Goal: Check status: Check status

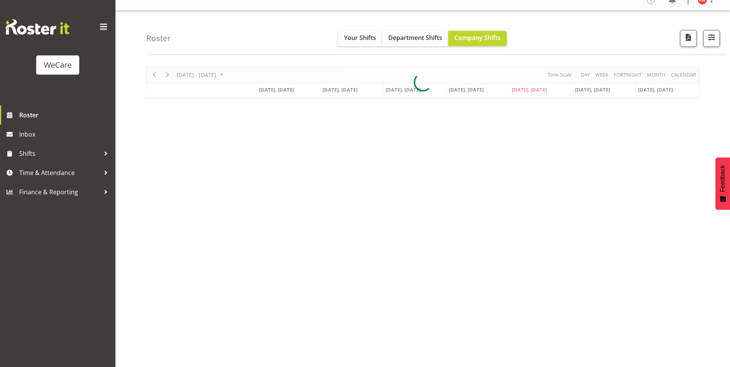
scroll to position [12, 0]
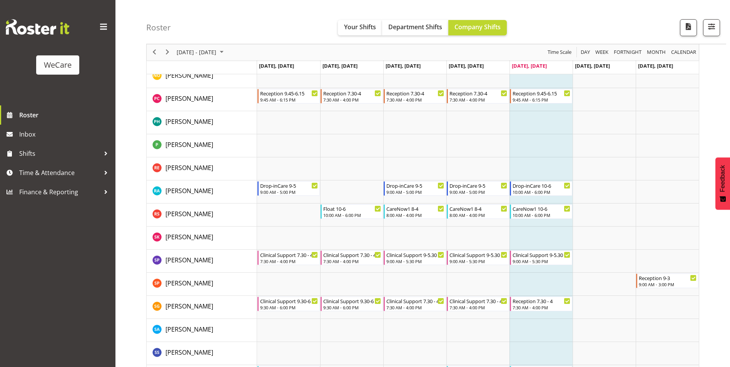
scroll to position [2705, 0]
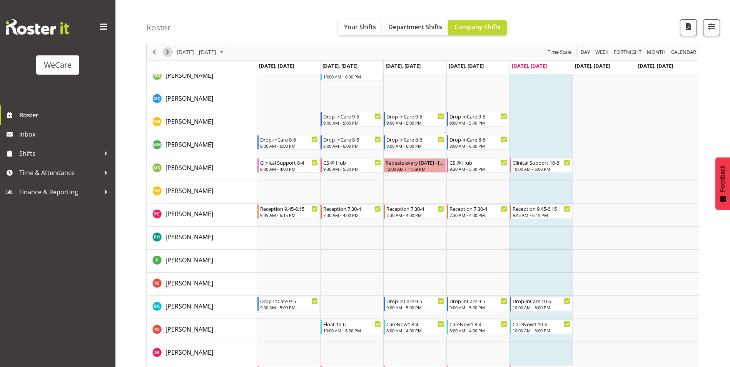
click at [170, 48] on div "next period" at bounding box center [167, 52] width 13 height 16
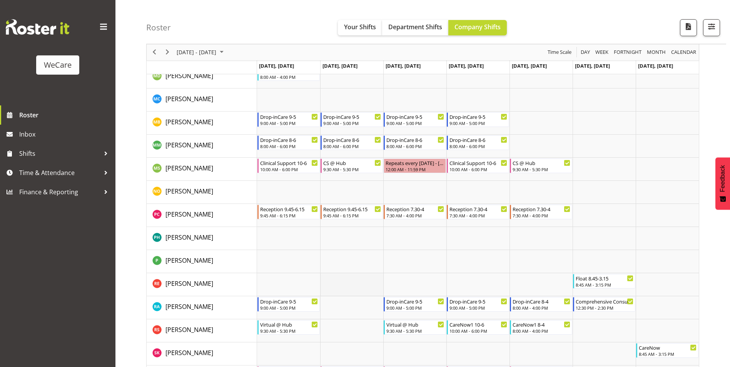
scroll to position [2671, 0]
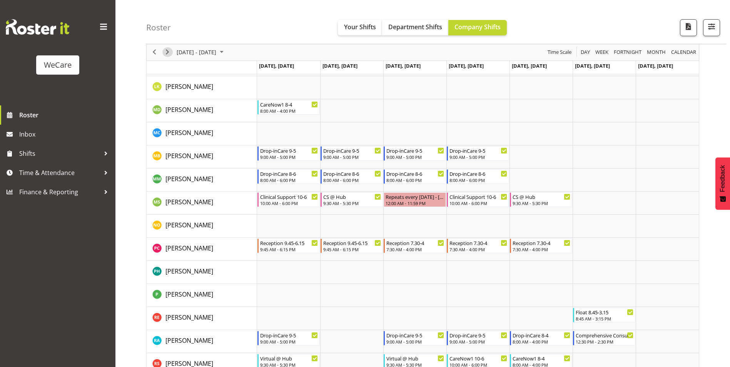
click at [167, 51] on span "Next" at bounding box center [167, 53] width 9 height 10
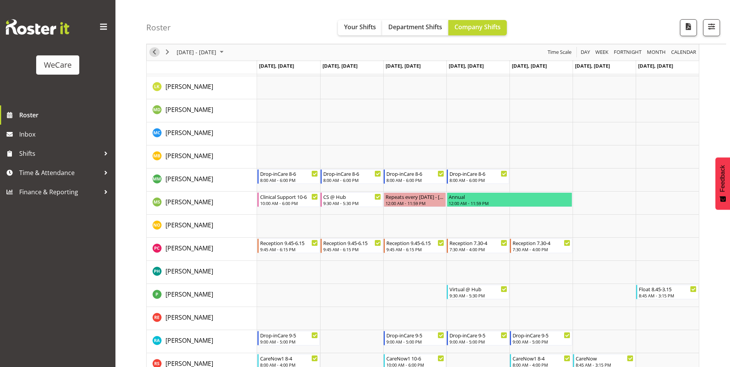
click at [155, 55] on span "Previous" at bounding box center [154, 53] width 9 height 10
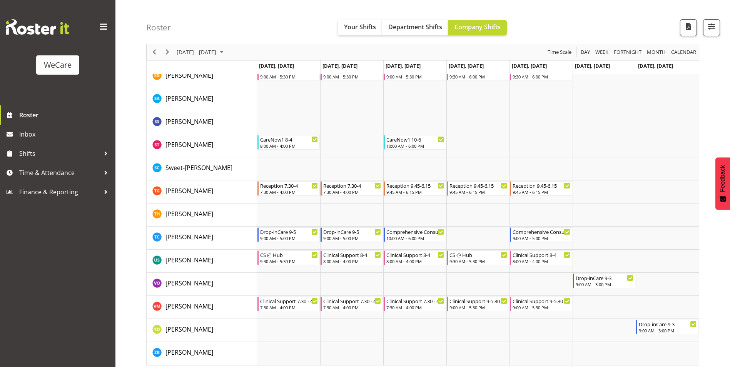
scroll to position [3055, 0]
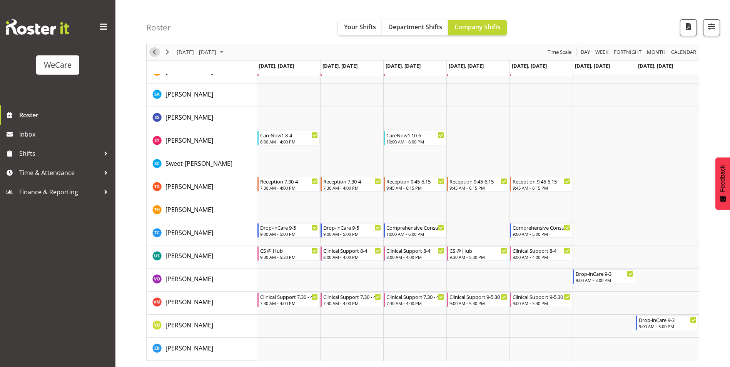
click at [157, 54] on span "Previous" at bounding box center [154, 53] width 9 height 10
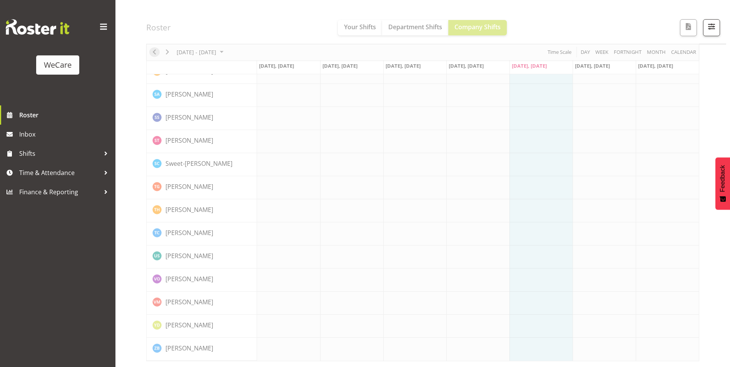
scroll to position [3025, 0]
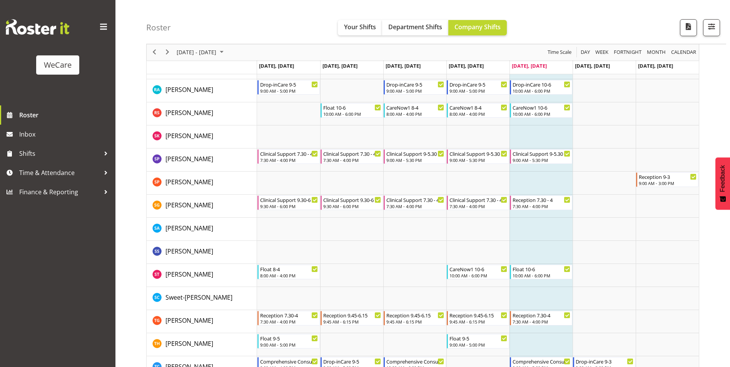
scroll to position [3055, 0]
